Goal: Task Accomplishment & Management: Complete application form

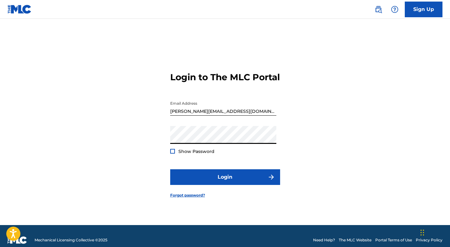
click at [172, 154] on div at bounding box center [172, 151] width 5 height 5
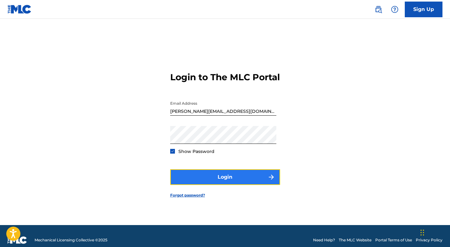
click at [223, 185] on button "Login" at bounding box center [225, 177] width 110 height 16
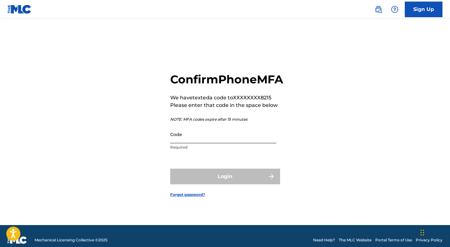
click at [211, 143] on input "Code" at bounding box center [223, 134] width 106 height 18
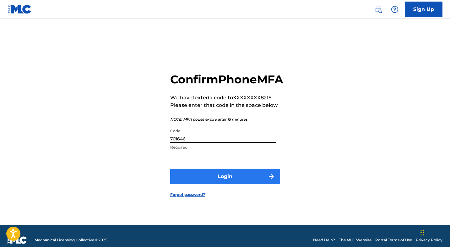
type input "701646"
click at [230, 184] on button "Login" at bounding box center [225, 177] width 110 height 16
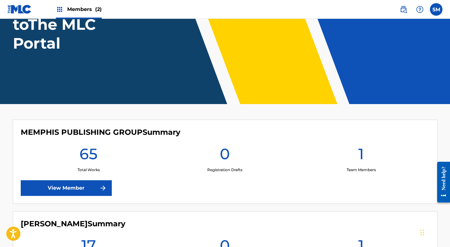
scroll to position [114, 0]
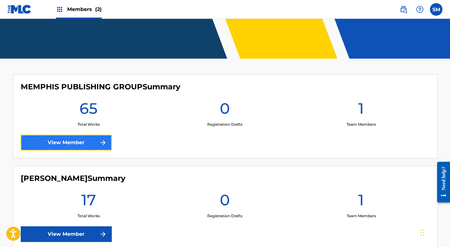
click at [58, 141] on link "View Member" at bounding box center [66, 143] width 91 height 16
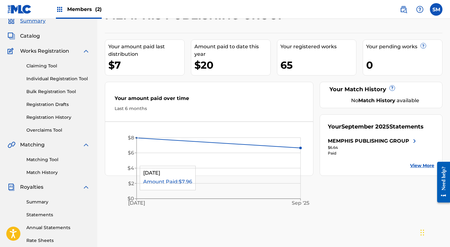
scroll to position [25, 0]
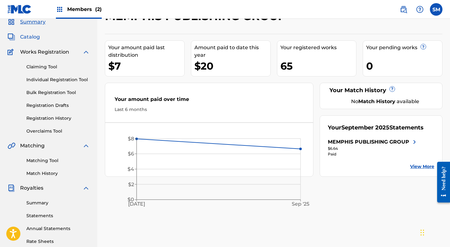
click at [31, 36] on span "Catalog" at bounding box center [30, 37] width 20 height 8
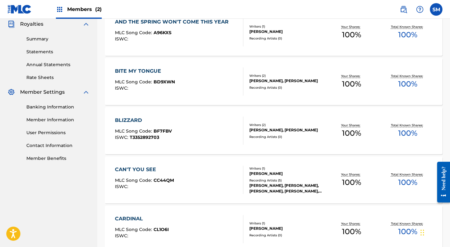
scroll to position [184, 0]
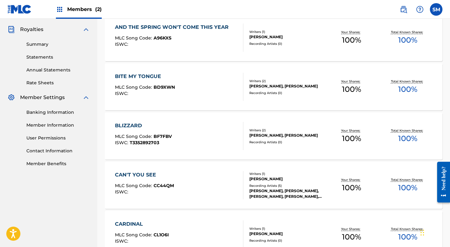
click at [140, 76] on div "BITE MY TONGUE" at bounding box center [145, 77] width 60 height 8
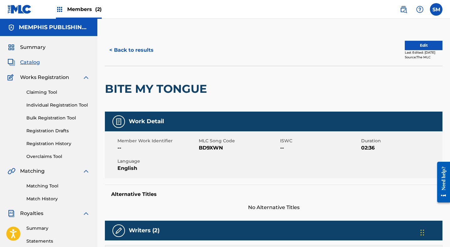
click at [293, 152] on div "Member Work Identifier -- MLC Song Code BD9XWN ISWC -- Duration 02:36 Language …" at bounding box center [273, 154] width 337 height 47
click at [46, 104] on link "Individual Registration Tool" at bounding box center [57, 105] width 63 height 7
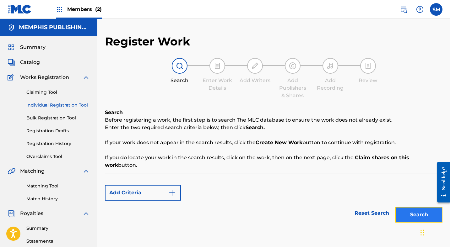
click at [422, 207] on button "Search" at bounding box center [418, 215] width 47 height 16
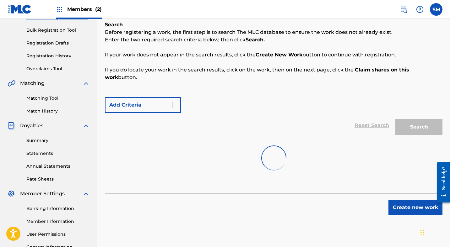
scroll to position [103, 0]
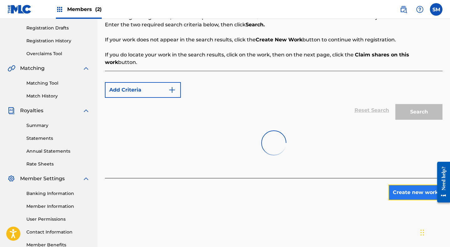
click at [411, 186] on button "Create new work" at bounding box center [415, 193] width 54 height 16
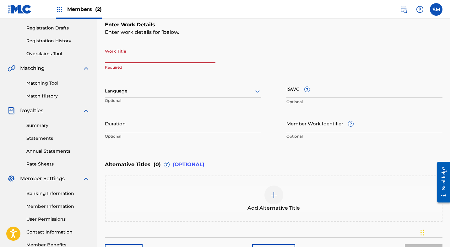
click at [132, 59] on input "Work Title" at bounding box center [160, 54] width 110 height 18
type input "Move On"
click at [130, 91] on div at bounding box center [183, 91] width 156 height 8
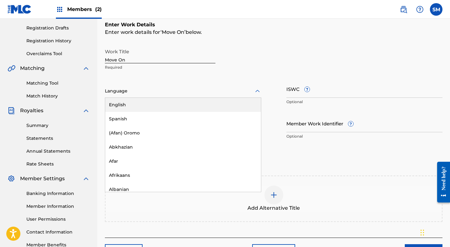
click at [120, 103] on div "English" at bounding box center [183, 105] width 156 height 14
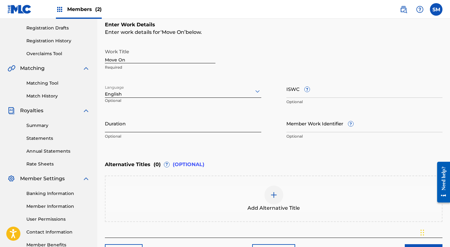
click at [140, 129] on input "Duration" at bounding box center [183, 124] width 156 height 18
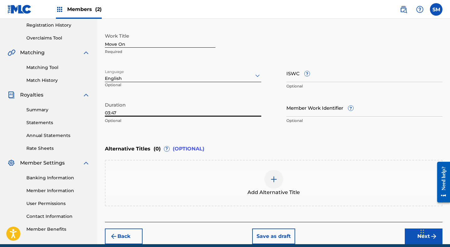
scroll to position [146, 0]
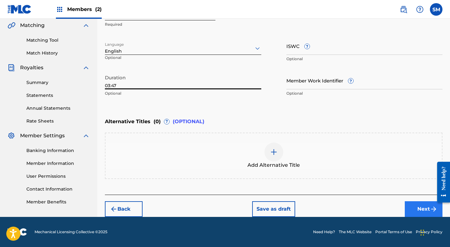
type input "03:47"
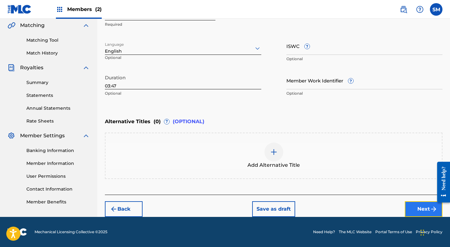
click at [421, 208] on button "Next" at bounding box center [423, 209] width 38 height 16
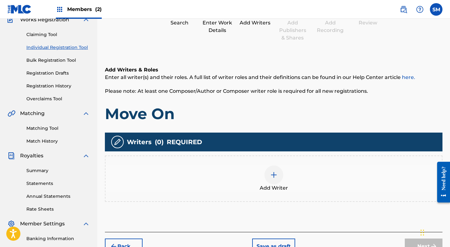
scroll to position [110, 0]
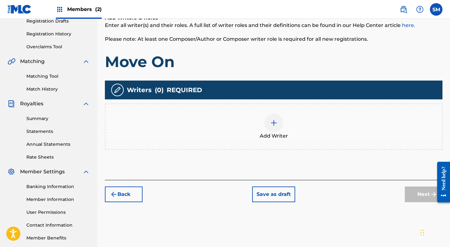
click at [274, 122] on img at bounding box center [274, 123] width 8 height 8
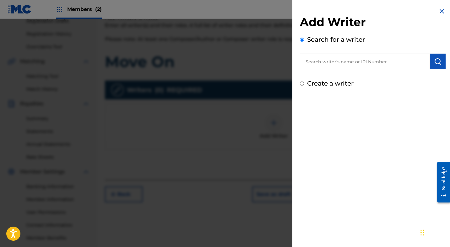
click at [316, 64] on input "text" at bounding box center [365, 62] width 130 height 16
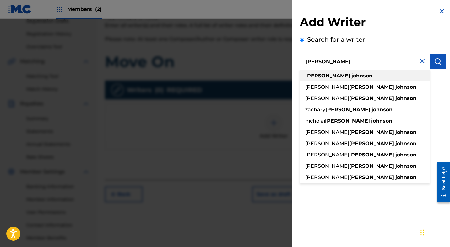
click at [317, 76] on strong "[PERSON_NAME]" at bounding box center [327, 76] width 45 height 6
type input "[PERSON_NAME]"
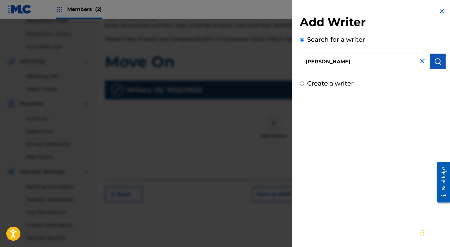
click at [302, 84] on input "Create a writer" at bounding box center [302, 84] width 4 height 4
radio input "false"
radio input "true"
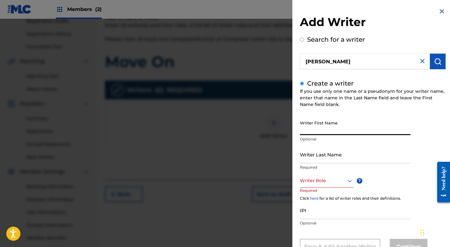
click at [312, 133] on input "Writer First Name" at bounding box center [355, 126] width 110 height 18
type input "[PERSON_NAME]"
click at [315, 161] on input "Writer Last Name" at bounding box center [355, 155] width 110 height 18
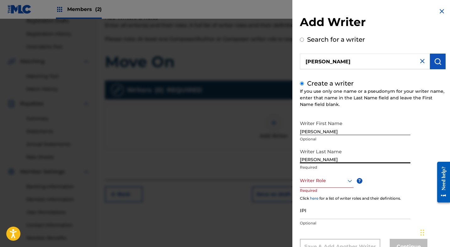
type input "[PERSON_NAME]"
click at [328, 184] on div "Writer Role" at bounding box center [327, 181] width 54 height 14
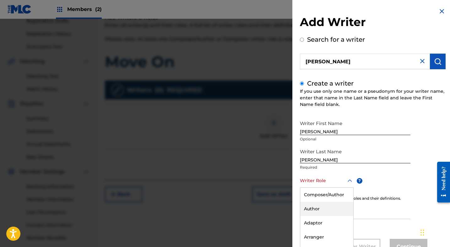
scroll to position [24, 0]
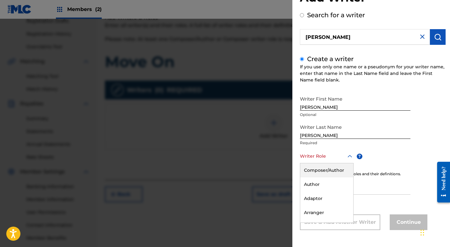
click at [328, 170] on div "Composer/Author" at bounding box center [326, 170] width 53 height 14
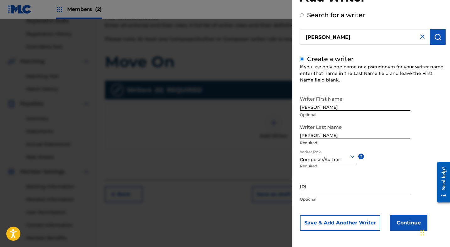
scroll to position [25, 0]
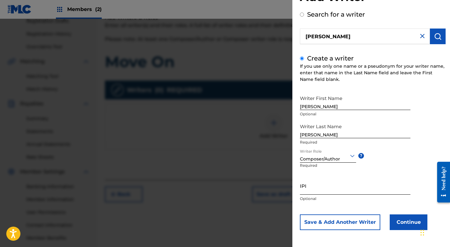
click at [316, 187] on input "IPI" at bounding box center [355, 186] width 110 height 18
type input "00756001464"
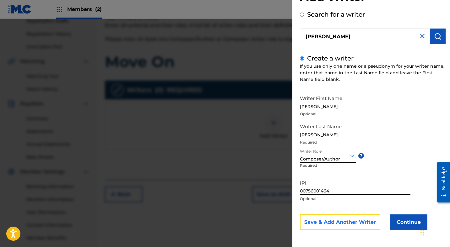
click at [353, 223] on button "Save & Add Another Writer" at bounding box center [340, 223] width 80 height 16
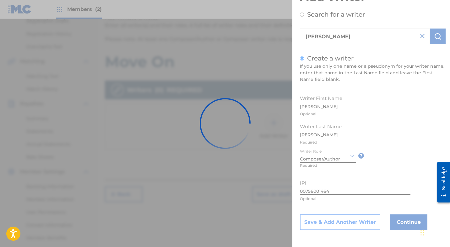
scroll to position [0, 0]
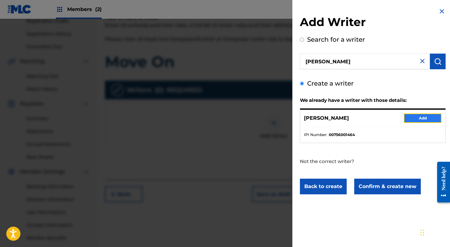
click at [421, 117] on button "Add" at bounding box center [422, 118] width 38 height 9
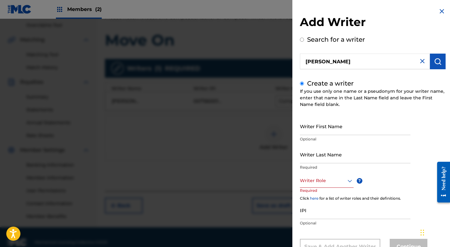
scroll to position [142, 0]
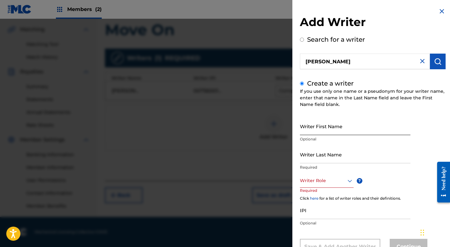
click at [320, 129] on input "Writer First Name" at bounding box center [355, 126] width 110 height 18
type input "[PERSON_NAME]"
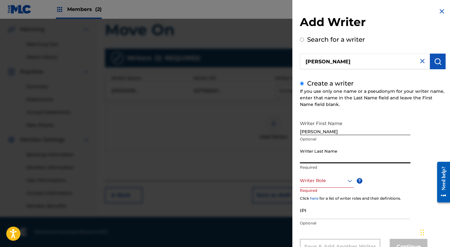
click at [318, 160] on input "Writer Last Name" at bounding box center [355, 155] width 110 height 18
type input "N"
type input "Box"
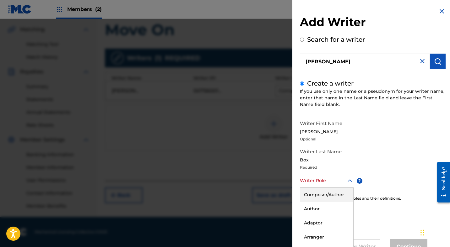
click at [316, 181] on div "Composer/Author, 1 of 8. 8 results available. Use Up and Down to choose options…" at bounding box center [327, 181] width 54 height 14
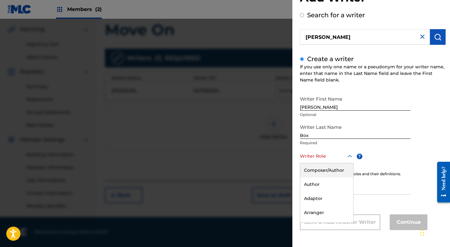
click at [317, 170] on div "Composer/Author" at bounding box center [326, 170] width 53 height 14
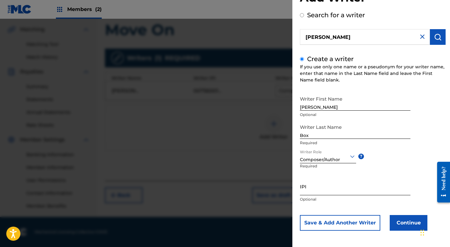
click at [317, 190] on input "IPI" at bounding box center [355, 187] width 110 height 18
type input "00434350090"
click at [405, 223] on button "Continue" at bounding box center [408, 223] width 38 height 16
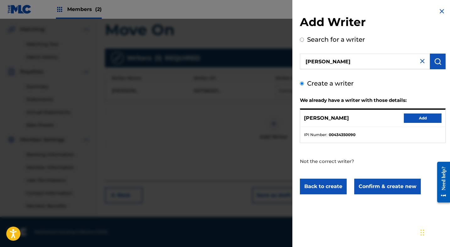
scroll to position [0, 0]
click at [421, 117] on button "Add" at bounding box center [422, 118] width 38 height 9
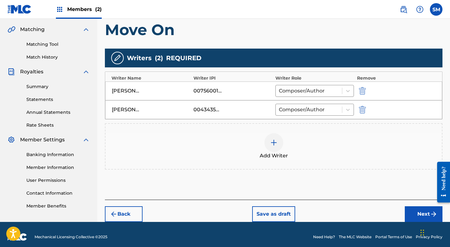
scroll to position [147, 0]
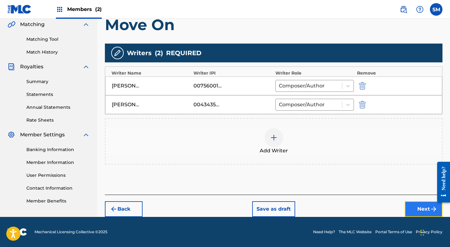
click at [423, 209] on button "Next" at bounding box center [423, 209] width 38 height 16
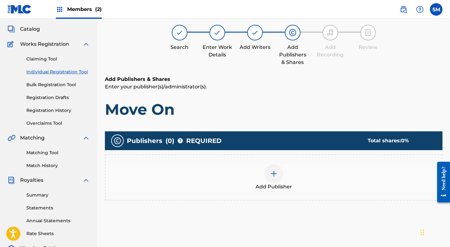
scroll to position [28, 0]
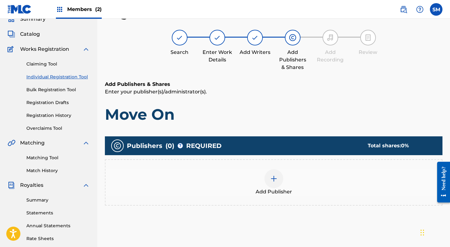
click at [275, 179] on img at bounding box center [274, 179] width 8 height 8
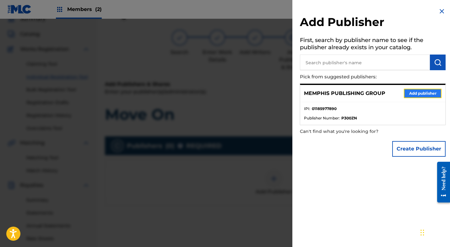
click at [416, 93] on button "Add publisher" at bounding box center [422, 93] width 38 height 9
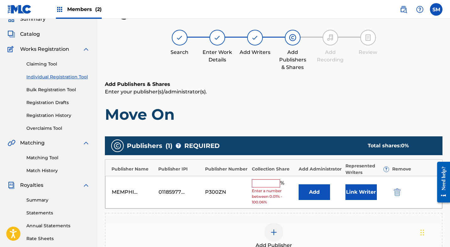
click at [261, 184] on input "text" at bounding box center [266, 183] width 28 height 8
type input "100"
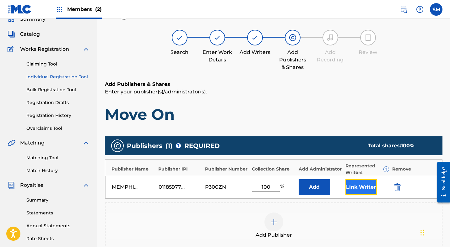
click at [361, 186] on button "Link Writer" at bounding box center [360, 187] width 31 height 16
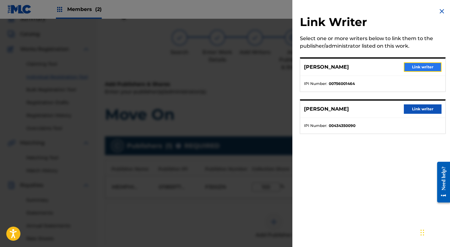
click at [414, 69] on button "Link writer" at bounding box center [422, 66] width 38 height 9
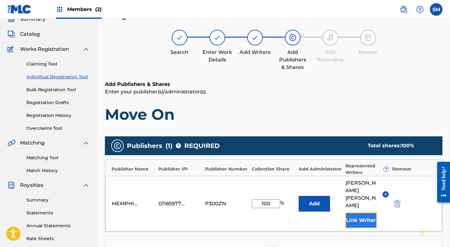
click at [360, 213] on button "Link Writer" at bounding box center [360, 221] width 31 height 16
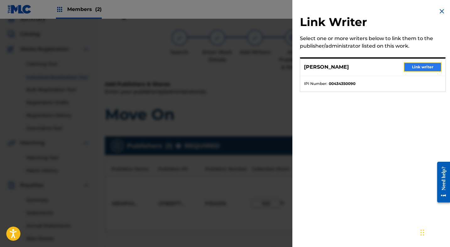
click at [422, 65] on button "Link writer" at bounding box center [422, 66] width 38 height 9
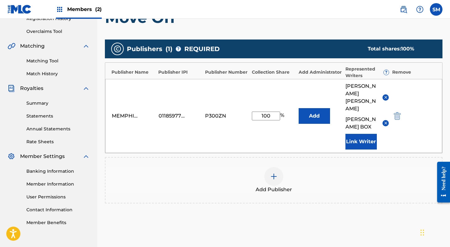
scroll to position [168, 0]
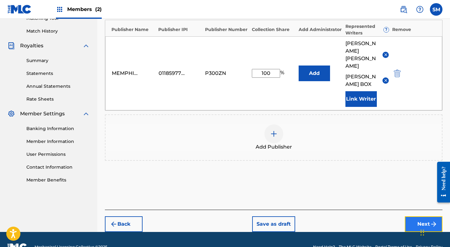
click at [421, 216] on button "Next" at bounding box center [423, 224] width 38 height 16
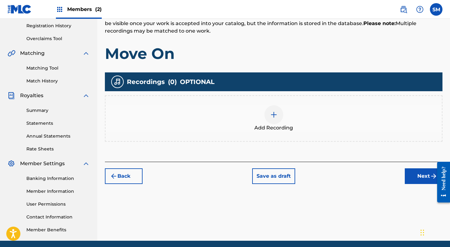
scroll to position [142, 0]
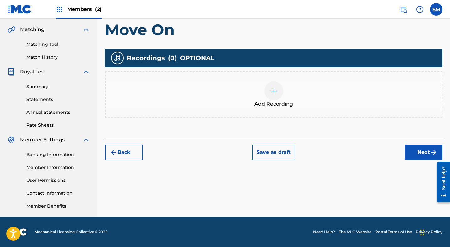
click at [274, 92] on img at bounding box center [274, 91] width 8 height 8
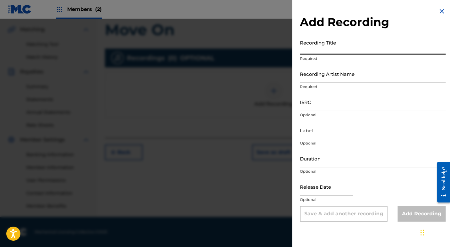
click at [320, 52] on input "Recording Title" at bounding box center [373, 46] width 146 height 18
type input "Move On"
click at [321, 78] on input "Recording Artist Name" at bounding box center [373, 74] width 146 height 18
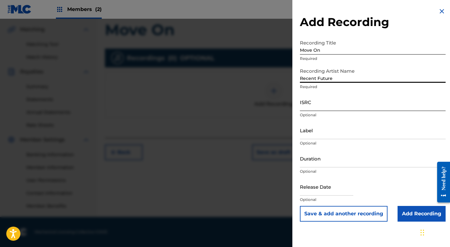
type input "Recent Future"
click at [315, 109] on input "ISRC" at bounding box center [373, 102] width 146 height 18
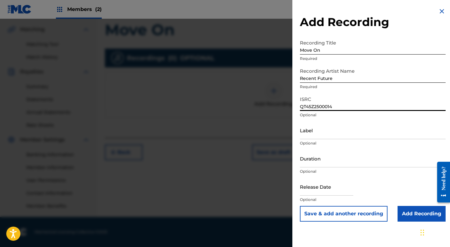
click at [339, 108] on input "QT45Z2500014" at bounding box center [373, 102] width 146 height 18
click at [359, 107] on input "QT45Z2500049" at bounding box center [373, 102] width 146 height 18
type input "QT45Z2500049"
click at [327, 137] on input "Label" at bounding box center [373, 130] width 146 height 18
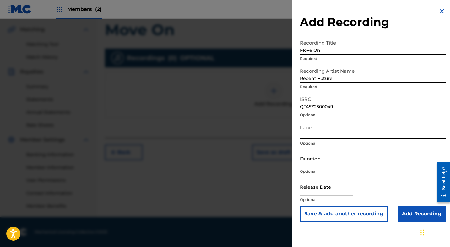
type input "Red Curtain Records"
click at [327, 162] on input "Duration" at bounding box center [373, 159] width 146 height 18
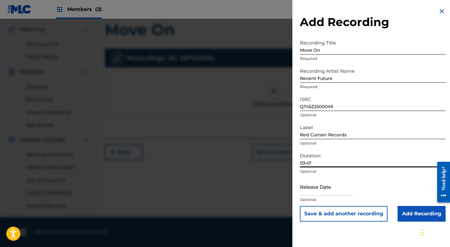
click at [330, 161] on input "03:47" at bounding box center [373, 159] width 146 height 18
type input "03:47"
click at [335, 189] on input "text" at bounding box center [326, 187] width 53 height 18
select select "8"
select select "2025"
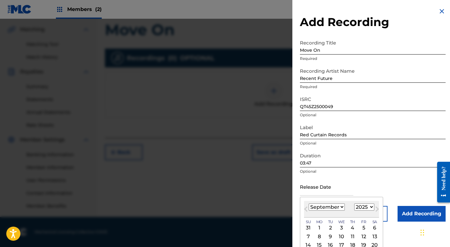
click at [341, 206] on select "January February March April May June July August September October November De…" at bounding box center [326, 207] width 36 height 7
select select "9"
click at [308, 204] on select "January February March April May June July August September October November De…" at bounding box center [326, 207] width 36 height 7
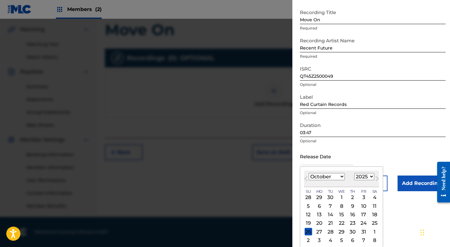
scroll to position [32, 0]
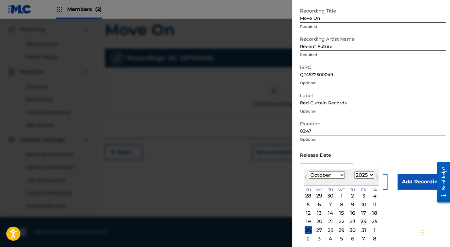
click at [365, 221] on div "24" at bounding box center [364, 222] width 8 height 8
type input "[DATE]"
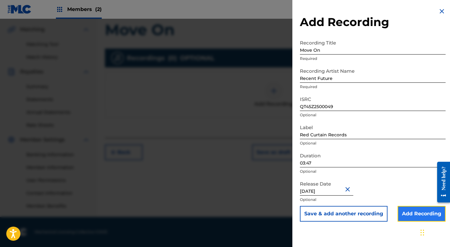
click at [415, 214] on input "Add Recording" at bounding box center [421, 214] width 48 height 16
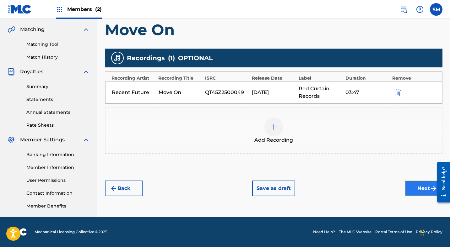
click at [420, 190] on button "Next" at bounding box center [423, 189] width 38 height 16
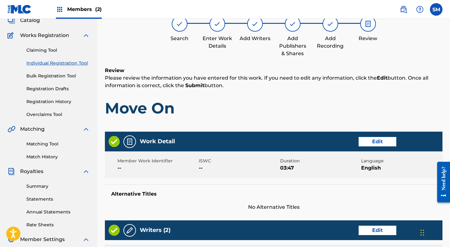
scroll to position [28, 0]
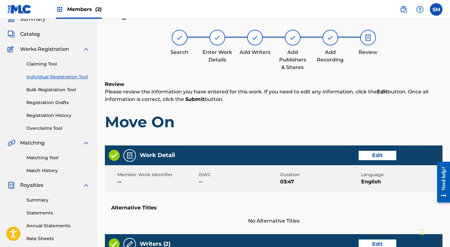
click at [420, 190] on div "Member Work Identifier -- ISWC -- Duration 03:47 Language English" at bounding box center [273, 178] width 337 height 27
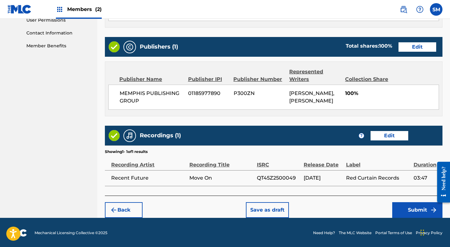
scroll to position [303, 0]
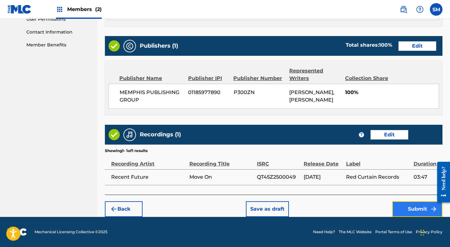
click at [418, 210] on button "Submit" at bounding box center [417, 209] width 50 height 16
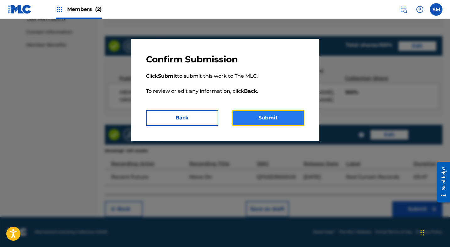
click at [269, 118] on button "Submit" at bounding box center [268, 118] width 72 height 16
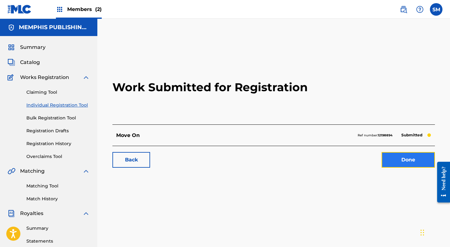
click at [409, 158] on link "Done" at bounding box center [407, 160] width 53 height 16
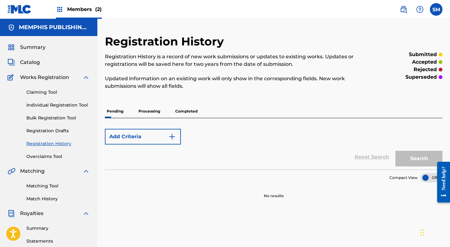
click at [152, 109] on p "Processing" at bounding box center [148, 111] width 25 height 13
click at [152, 111] on p "Processing" at bounding box center [148, 111] width 25 height 13
click at [33, 61] on span "Catalog" at bounding box center [30, 63] width 20 height 8
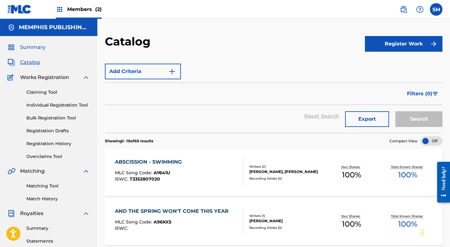
click at [30, 46] on span "Summary" at bounding box center [32, 48] width 25 height 8
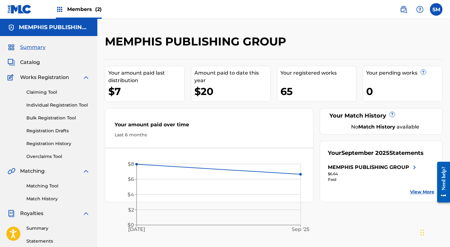
click at [79, 9] on span "Members (2)" at bounding box center [84, 9] width 35 height 7
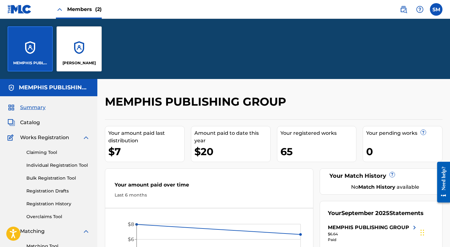
click at [75, 6] on span "Members (2)" at bounding box center [84, 9] width 35 height 7
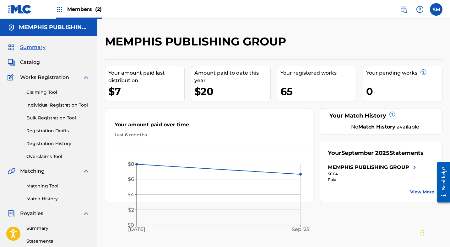
click at [61, 8] on img at bounding box center [60, 10] width 8 height 8
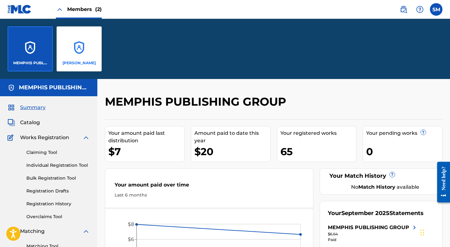
click at [81, 45] on div "[PERSON_NAME]" at bounding box center [78, 48] width 45 height 45
